Goal: Find specific fact: Find contact information

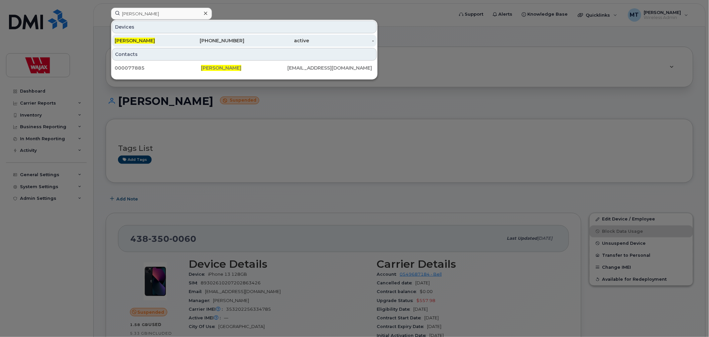
type input "[PERSON_NAME]"
click at [170, 43] on div "[PERSON_NAME]" at bounding box center [147, 40] width 65 height 7
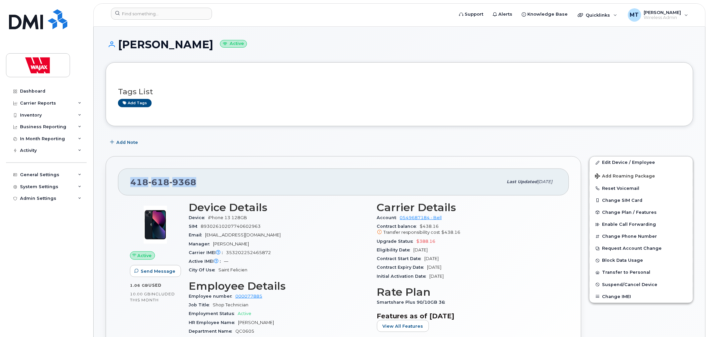
drag, startPoint x: 209, startPoint y: 185, endPoint x: 132, endPoint y: 182, distance: 76.7
click at [132, 182] on div "418 618 9368" at bounding box center [316, 182] width 373 height 14
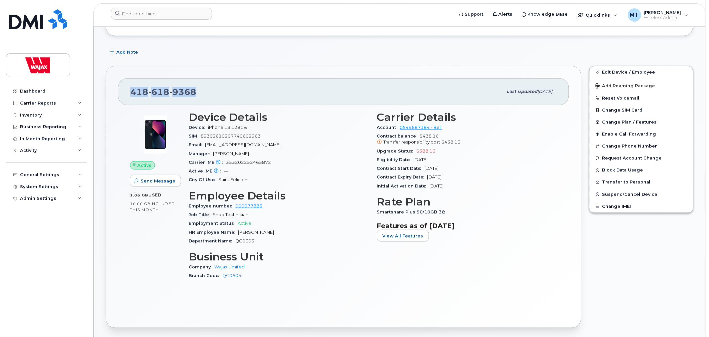
scroll to position [111, 0]
